Goal: Use online tool/utility: Use online tool/utility

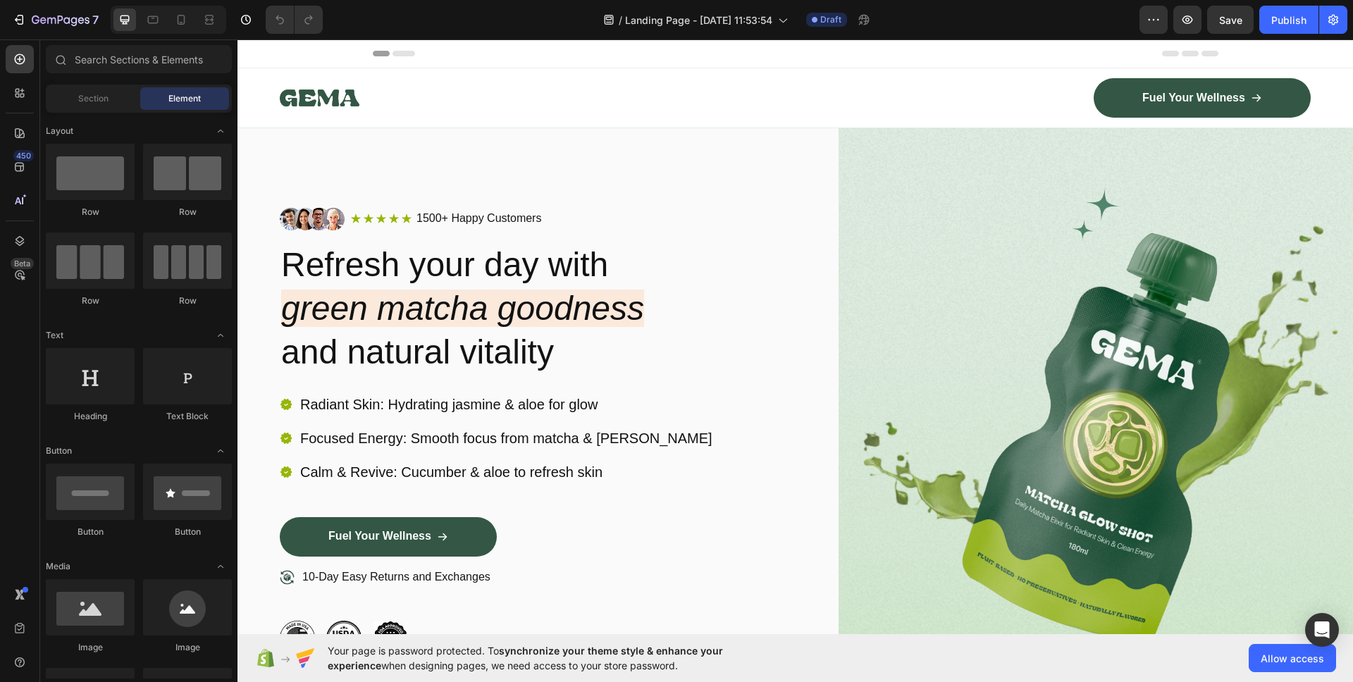
click at [892, 104] on div "Fuel Your Wellness Button" at bounding box center [1058, 97] width 505 height 39
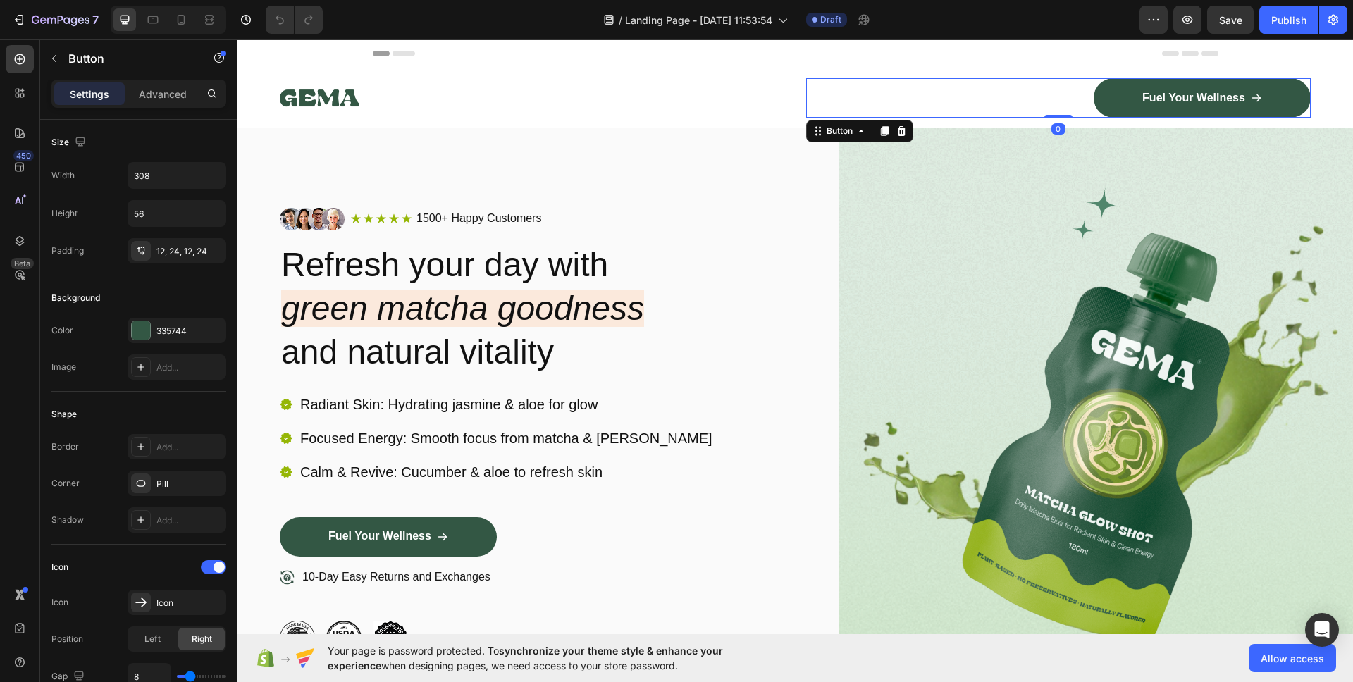
click at [901, 63] on div "Header" at bounding box center [796, 53] width 846 height 28
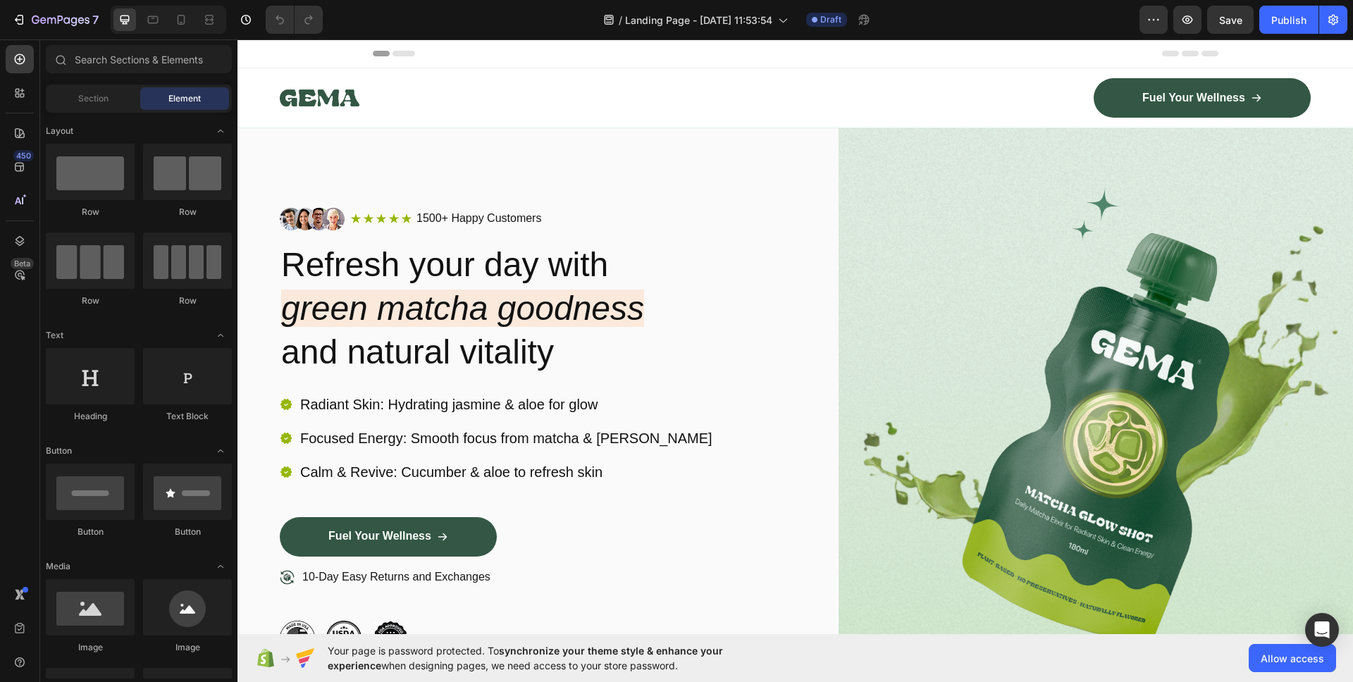
click at [901, 63] on div "Header" at bounding box center [796, 53] width 846 height 28
click at [1232, 9] on button "Save" at bounding box center [1230, 20] width 47 height 28
